Goal: Information Seeking & Learning: Learn about a topic

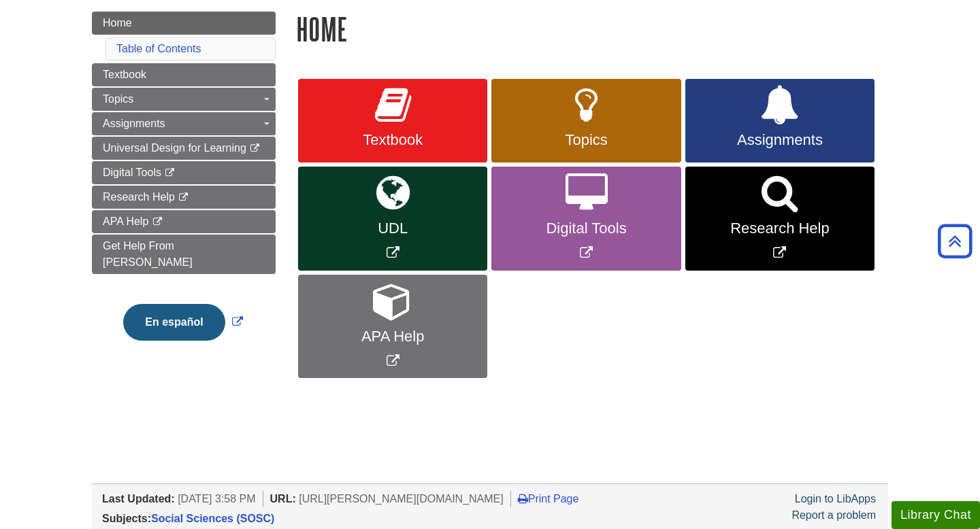
scroll to position [105, 0]
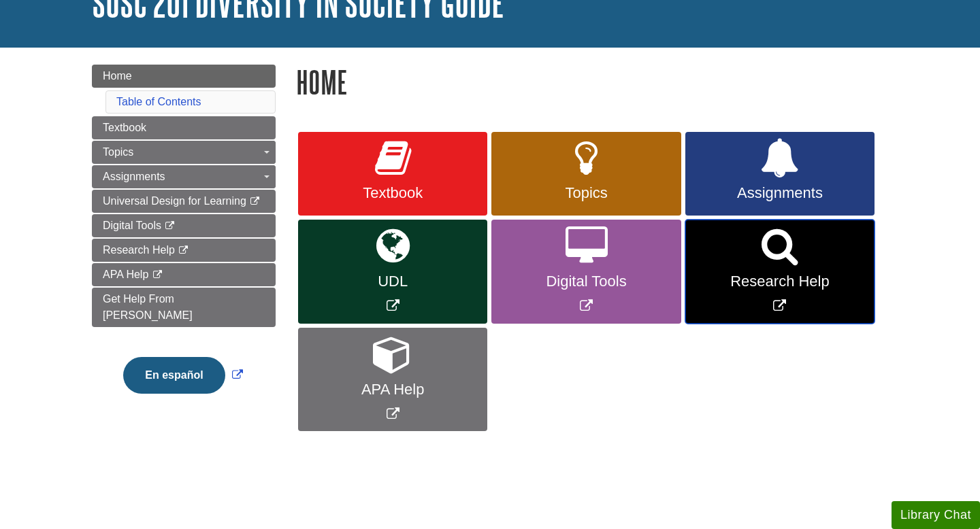
click at [788, 281] on span "Research Help" at bounding box center [779, 282] width 169 height 18
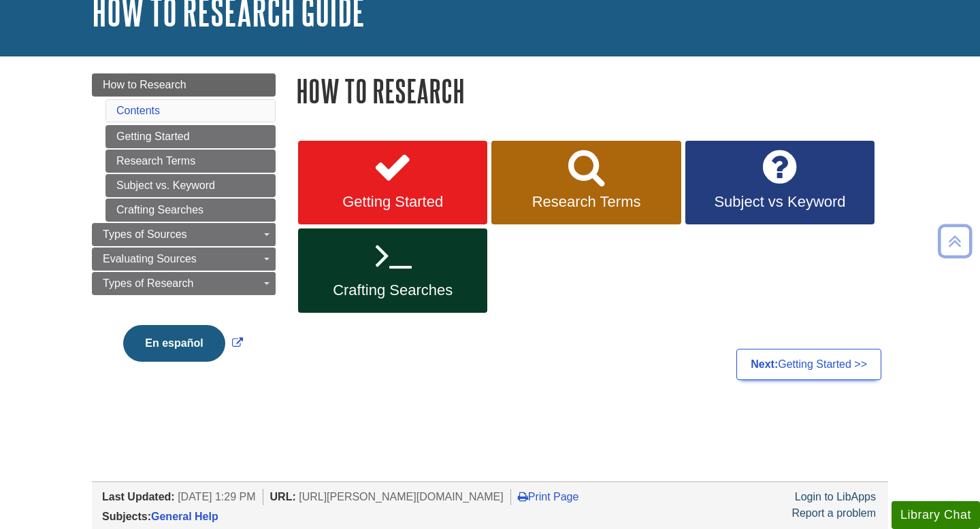
scroll to position [90, 0]
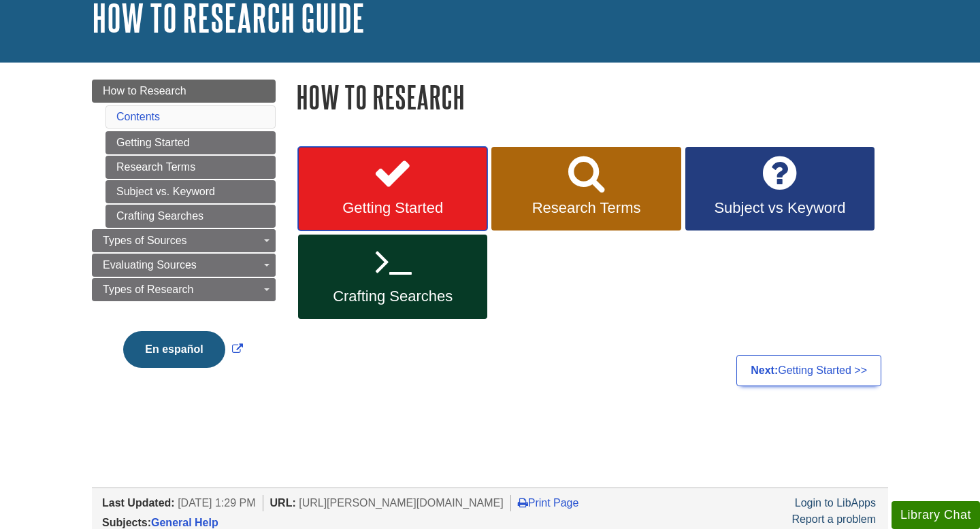
click at [377, 219] on link "Getting Started" at bounding box center [392, 189] width 189 height 84
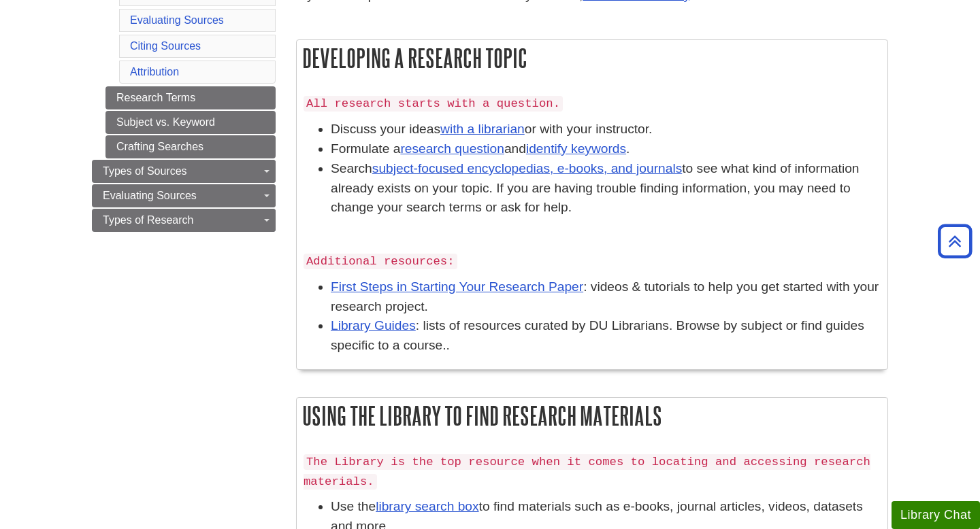
scroll to position [320, 0]
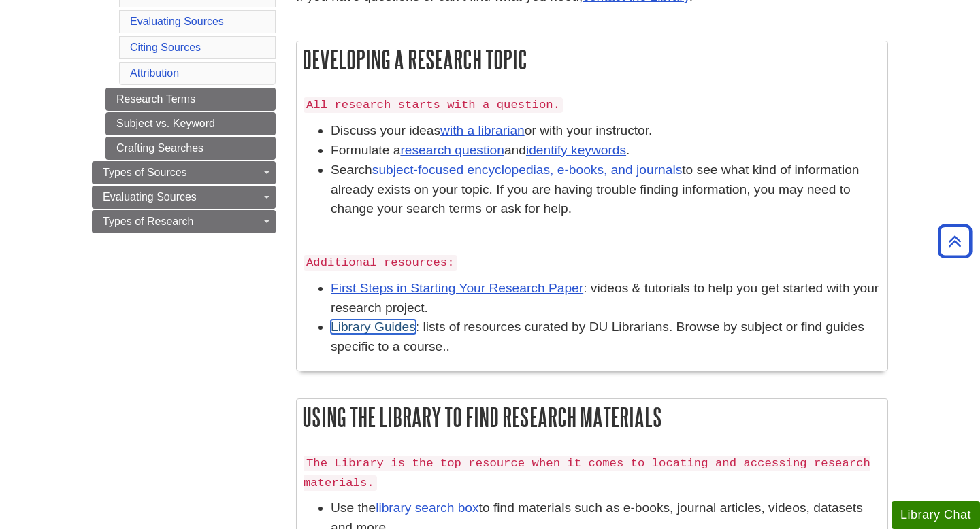
click at [383, 329] on link "Library Guides" at bounding box center [373, 327] width 85 height 14
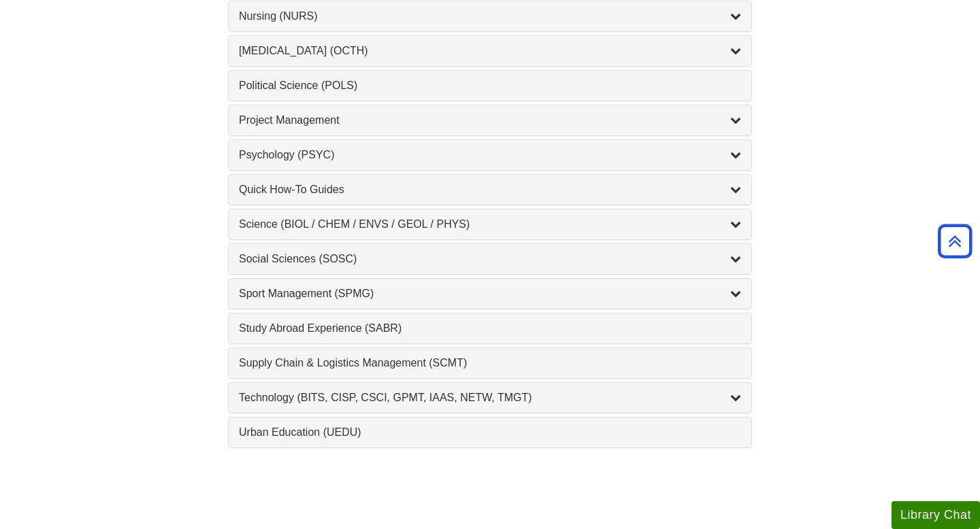
scroll to position [1399, 0]
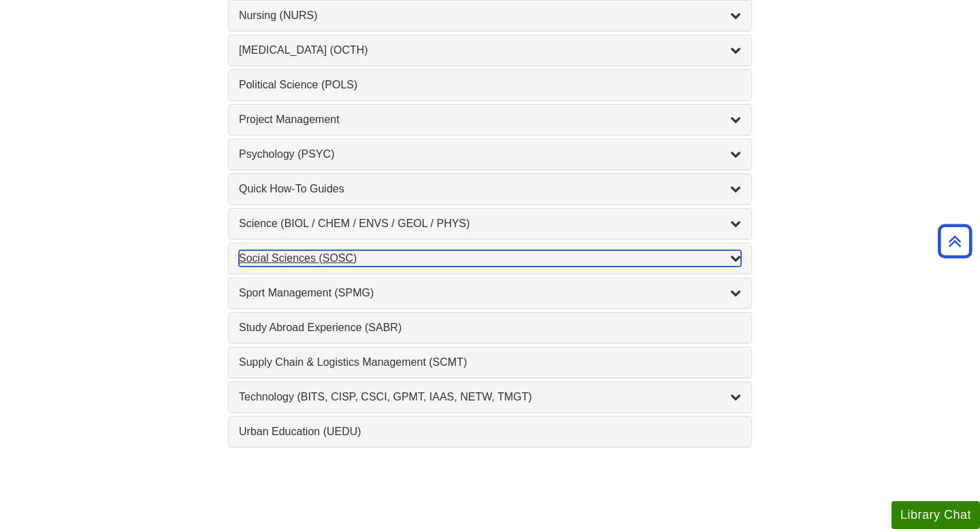
click at [293, 259] on div "Social Sciences (SOSC) , 5 guides" at bounding box center [490, 258] width 502 height 16
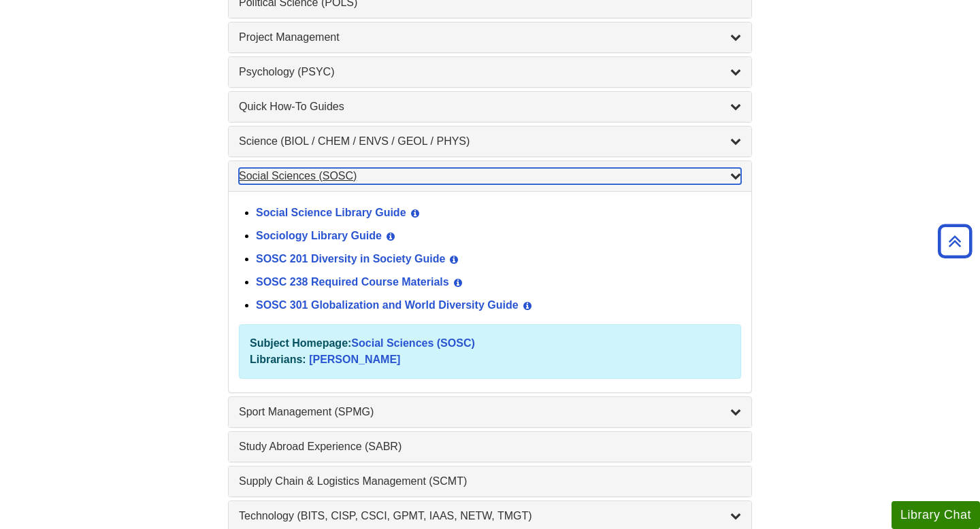
scroll to position [1490, 0]
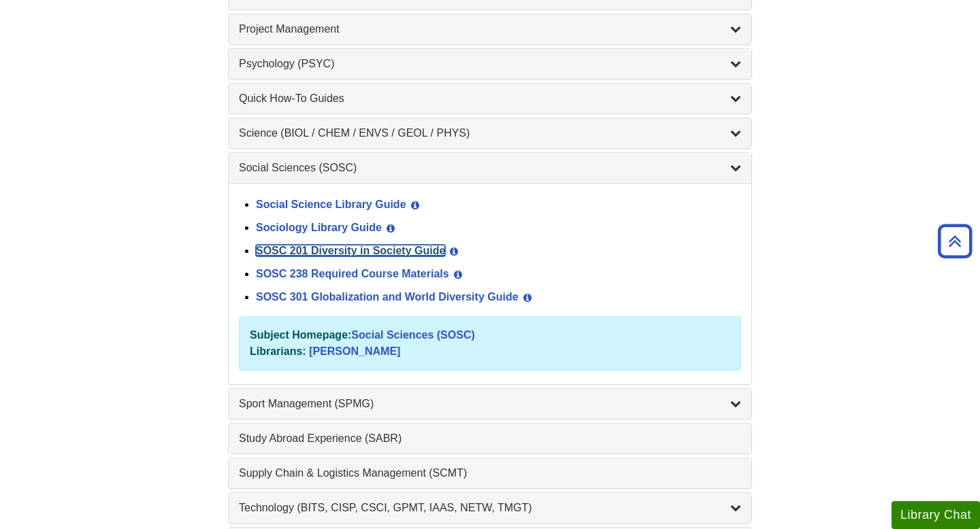
click at [337, 249] on link "SOSC 201 Diversity in Society Guide" at bounding box center [350, 251] width 189 height 12
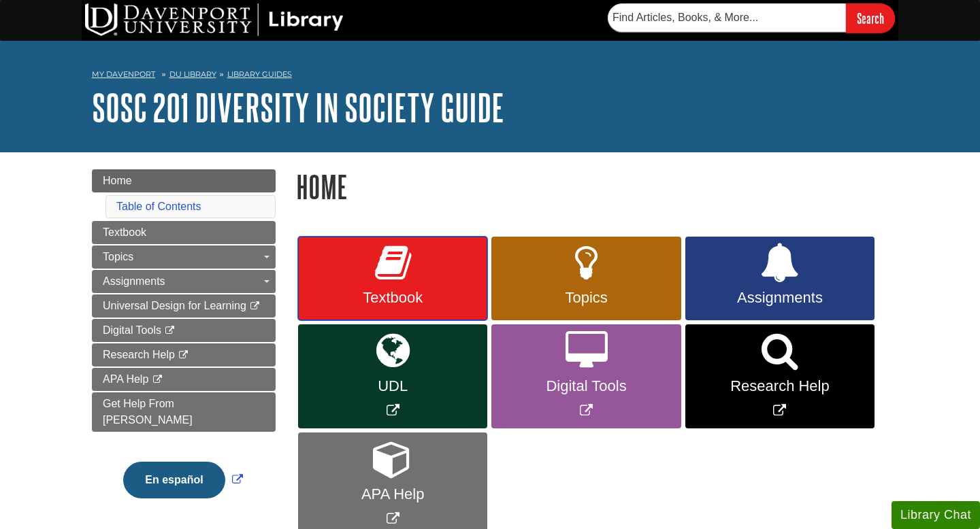
click at [409, 292] on span "Textbook" at bounding box center [392, 298] width 169 height 18
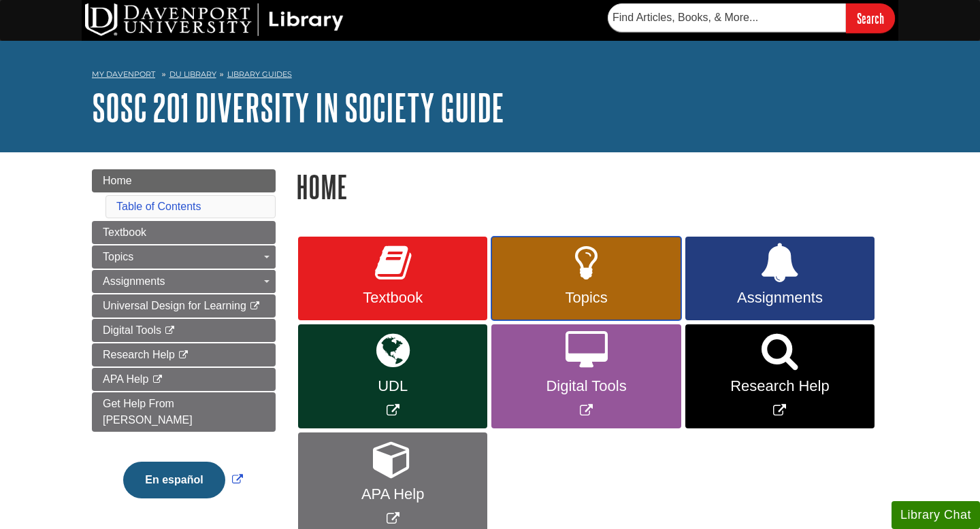
click at [593, 292] on span "Topics" at bounding box center [585, 298] width 169 height 18
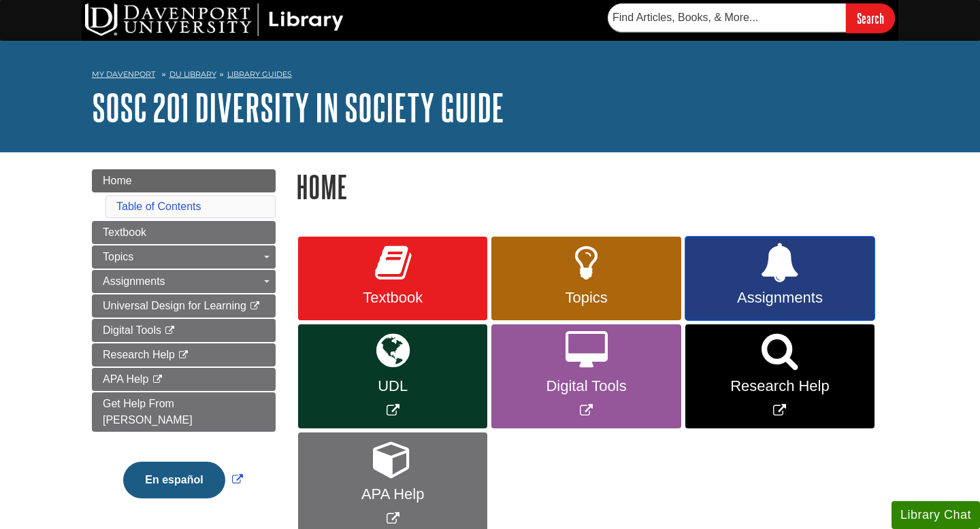
click at [790, 286] on link "Assignments" at bounding box center [779, 279] width 189 height 84
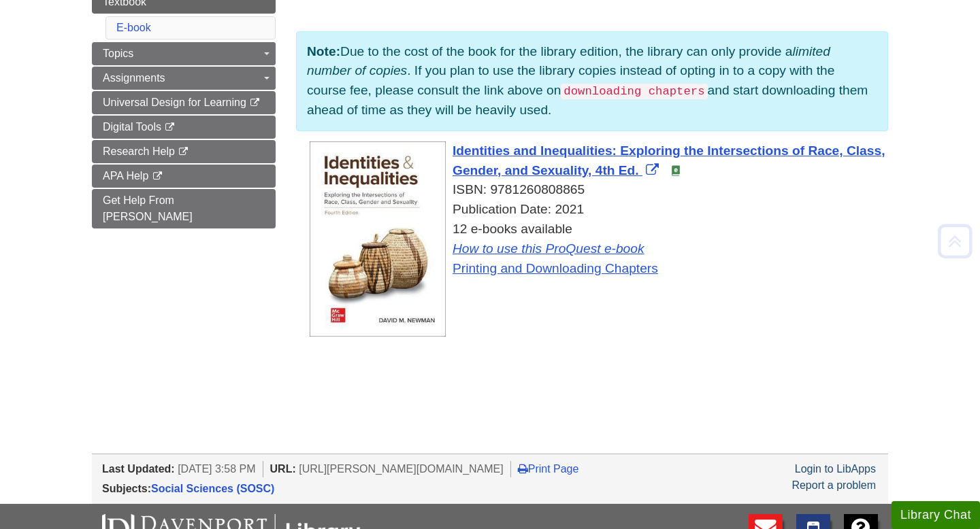
scroll to position [222, 0]
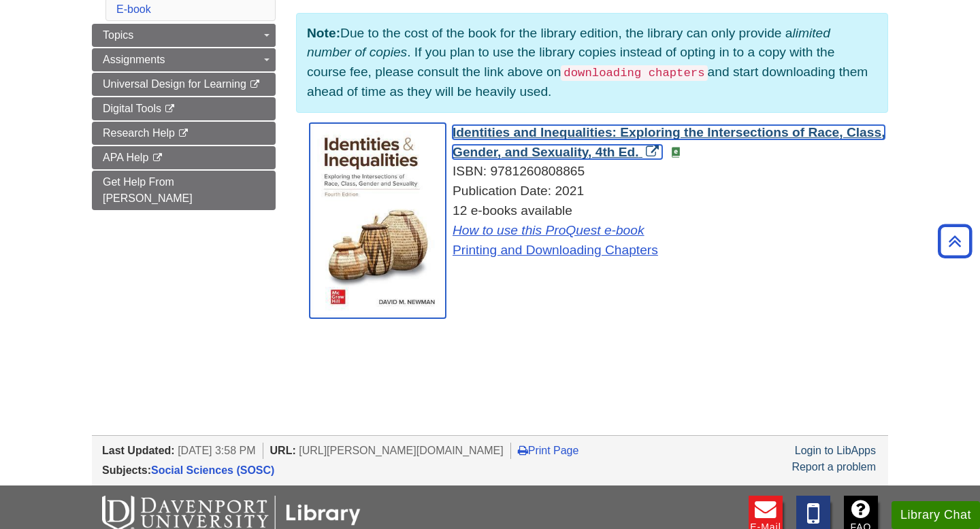
click at [652, 151] on link "Identities and Inequalities: Exploring the Intersections of Race, Class, Gender…" at bounding box center [668, 142] width 432 height 34
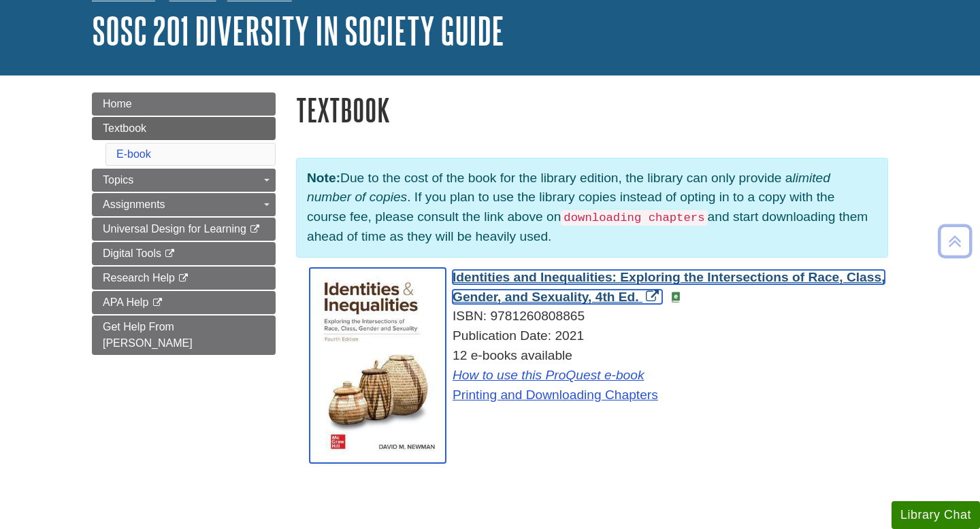
scroll to position [75, 0]
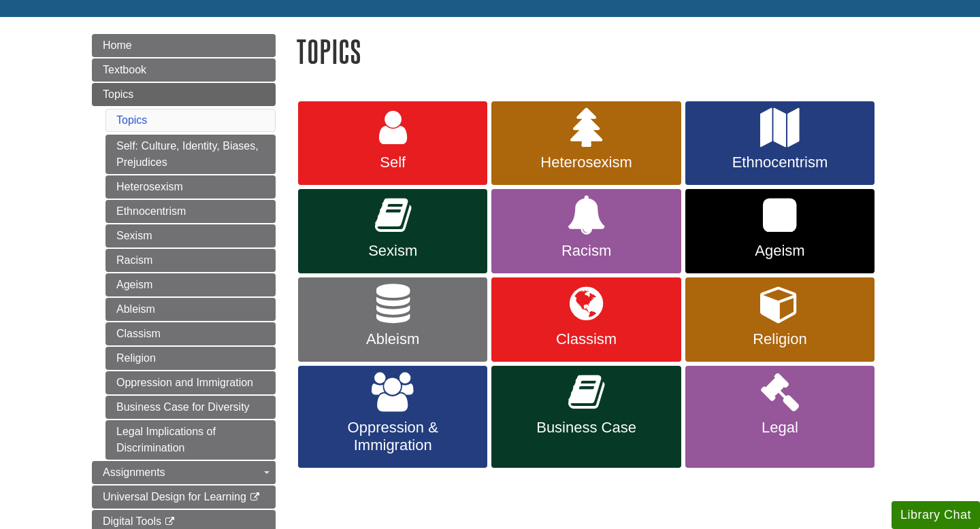
scroll to position [137, 0]
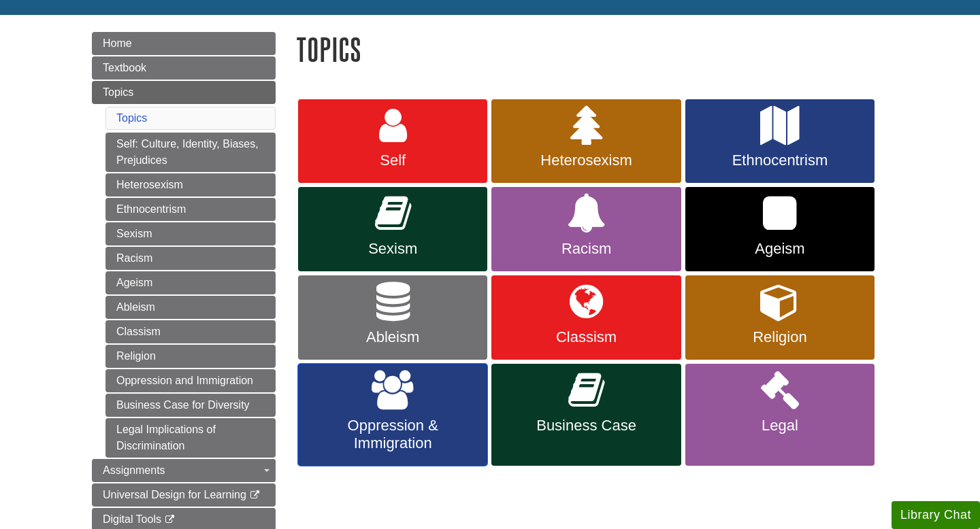
click at [410, 426] on span "Oppression & Immigration" at bounding box center [392, 434] width 169 height 35
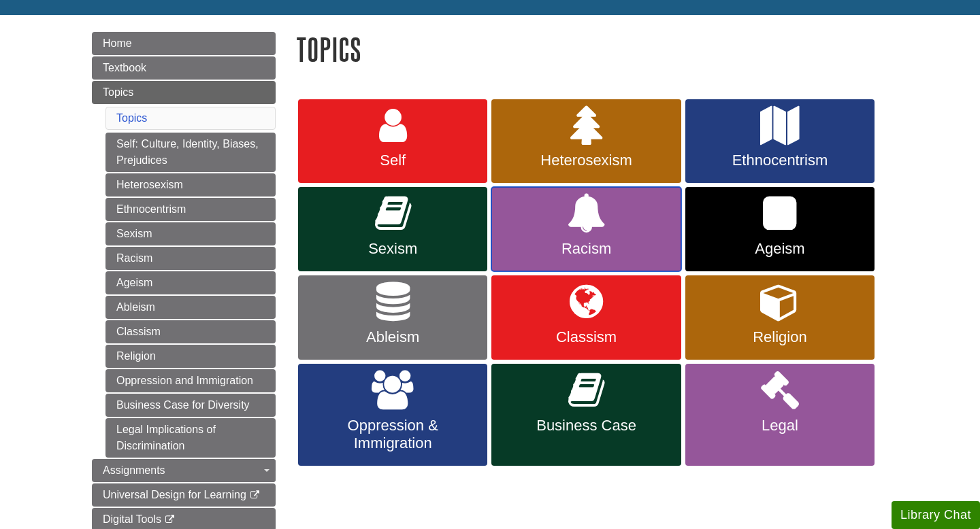
click at [590, 224] on icon at bounding box center [586, 213] width 39 height 39
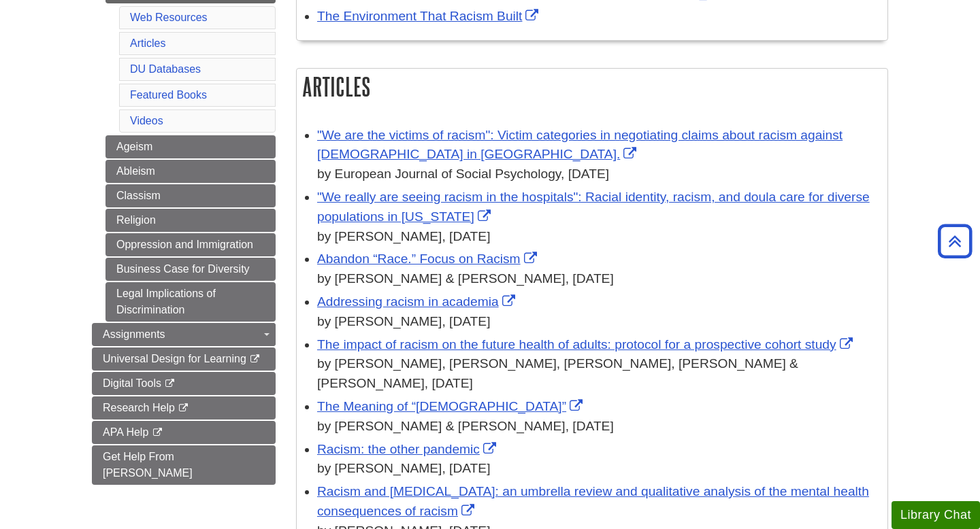
scroll to position [380, 0]
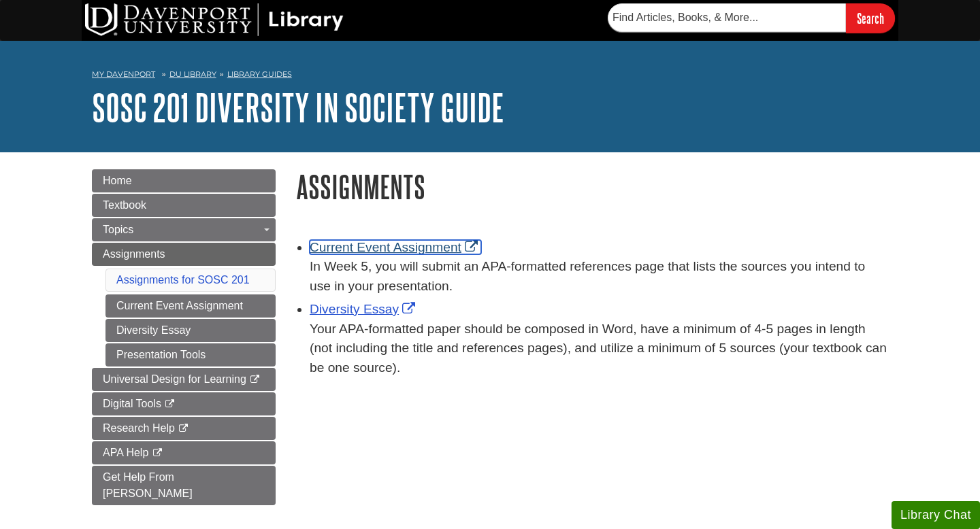
click at [361, 249] on link "Current Event Assignment" at bounding box center [394, 247] width 171 height 14
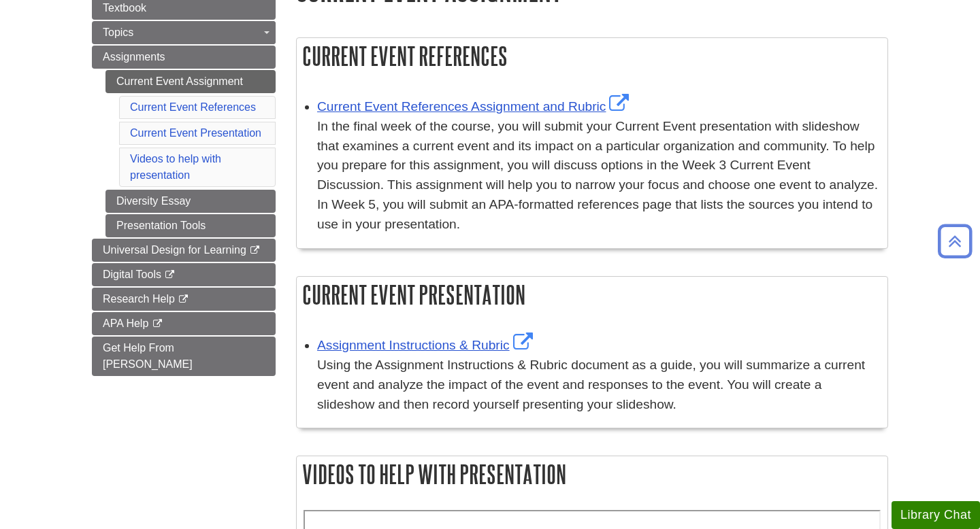
scroll to position [199, 0]
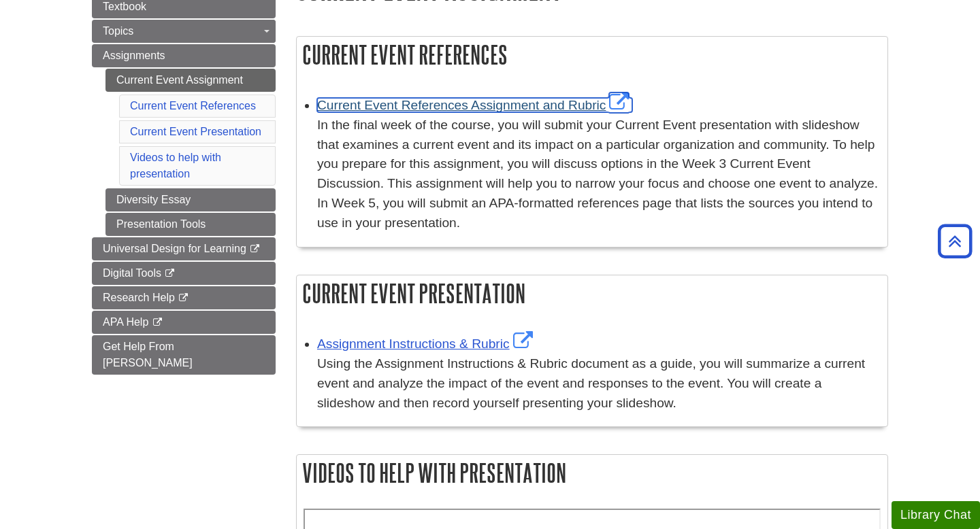
click at [464, 105] on link "Current Event References Assignment and Rubric" at bounding box center [474, 105] width 315 height 14
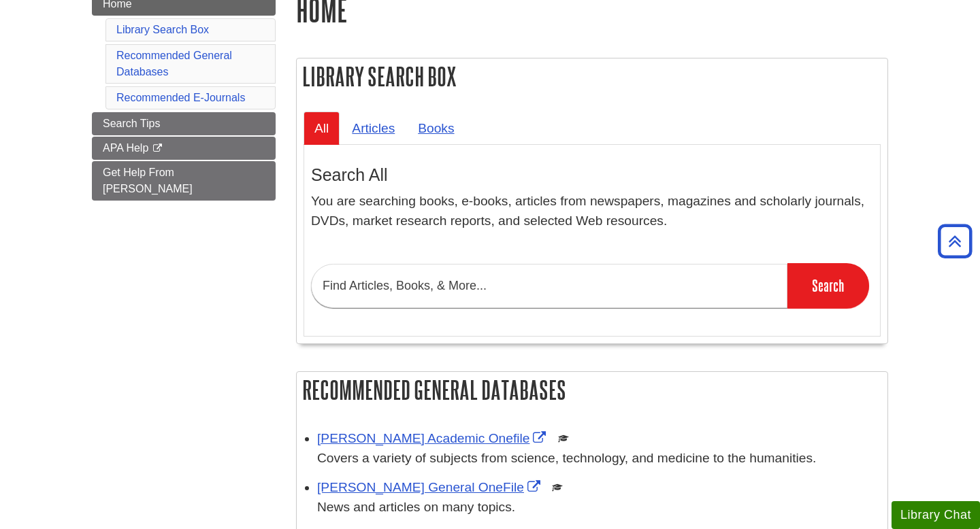
scroll to position [173, 0]
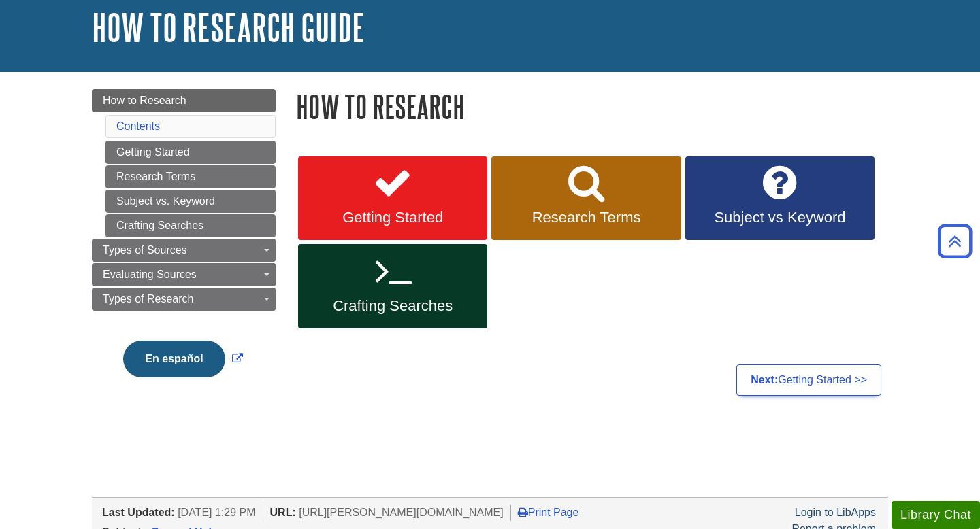
scroll to position [6, 0]
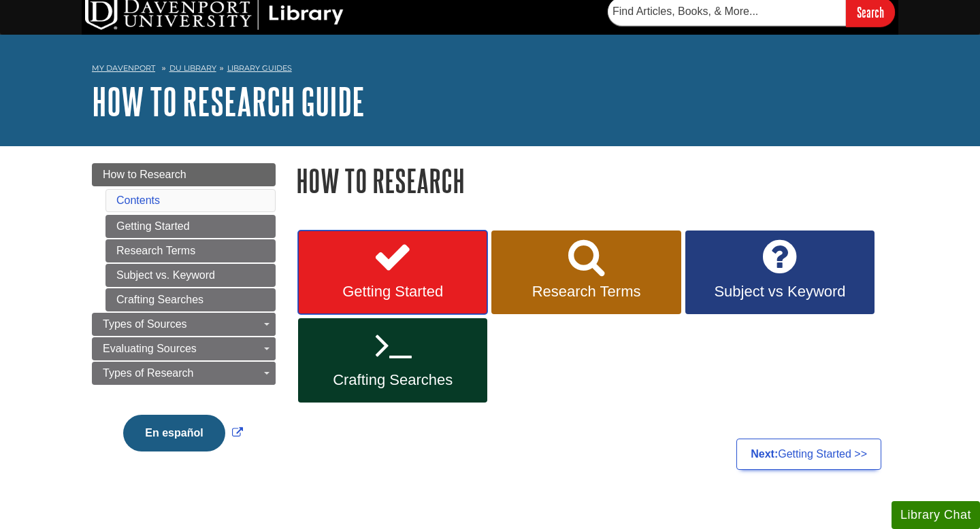
click at [375, 276] on icon at bounding box center [392, 256] width 39 height 39
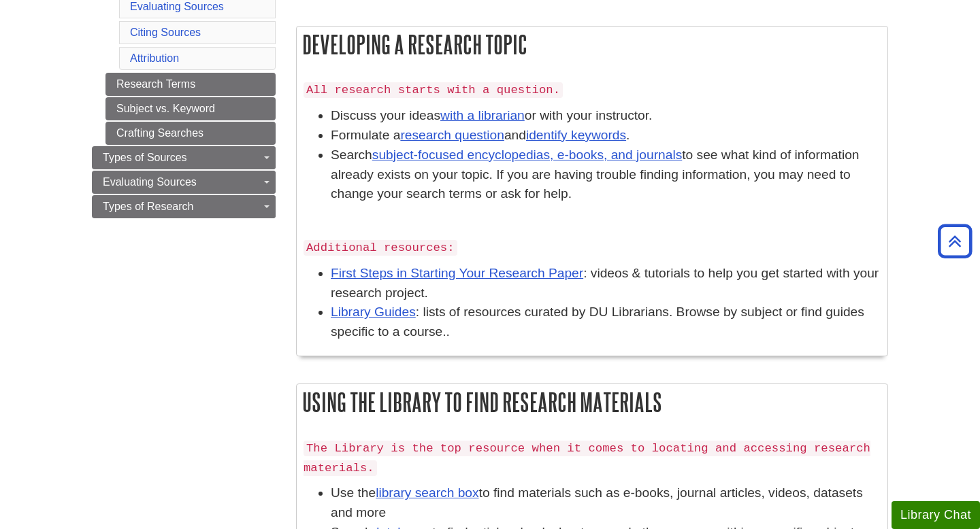
scroll to position [339, 0]
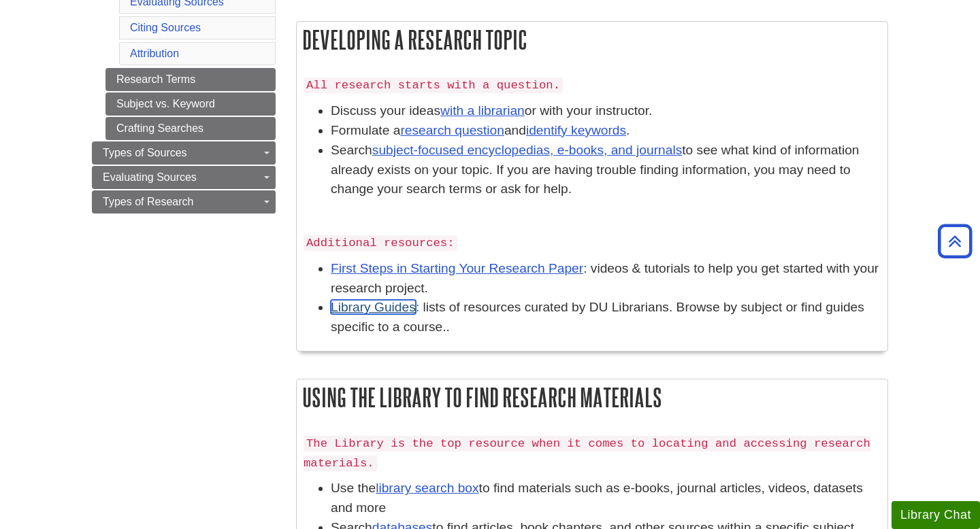
click at [387, 308] on link "Library Guides" at bounding box center [373, 307] width 85 height 14
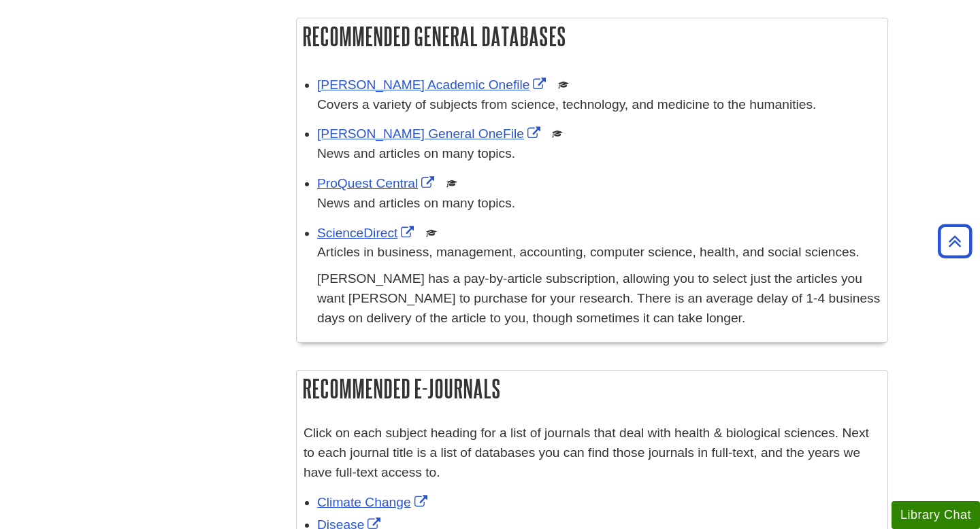
scroll to position [526, 0]
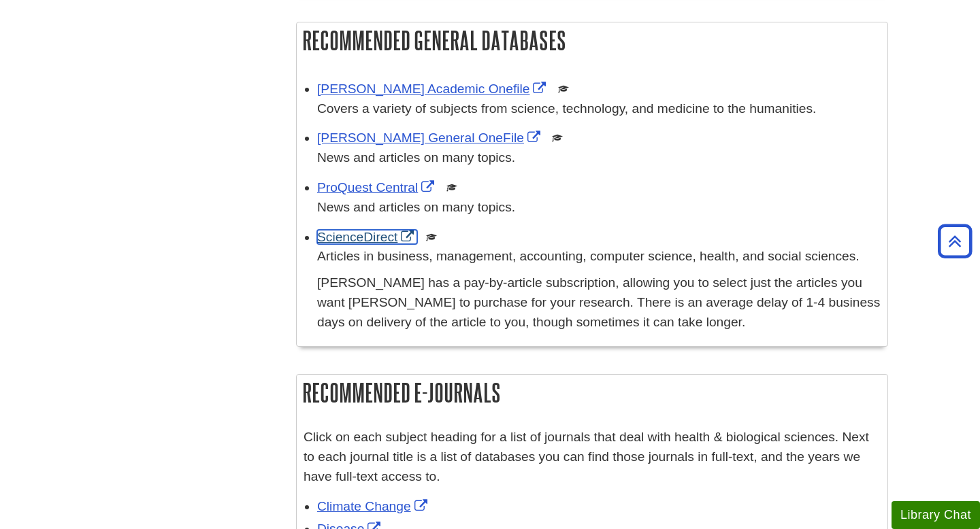
click at [355, 241] on link "ScienceDirect" at bounding box center [367, 237] width 100 height 14
